Goal: Task Accomplishment & Management: Complete application form

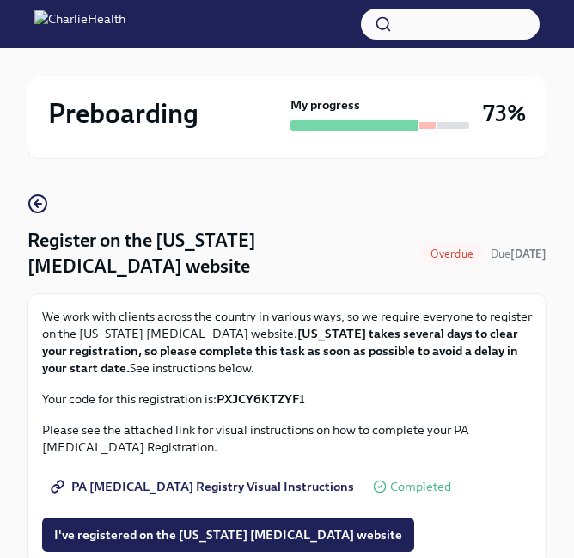
scroll to position [115, 0]
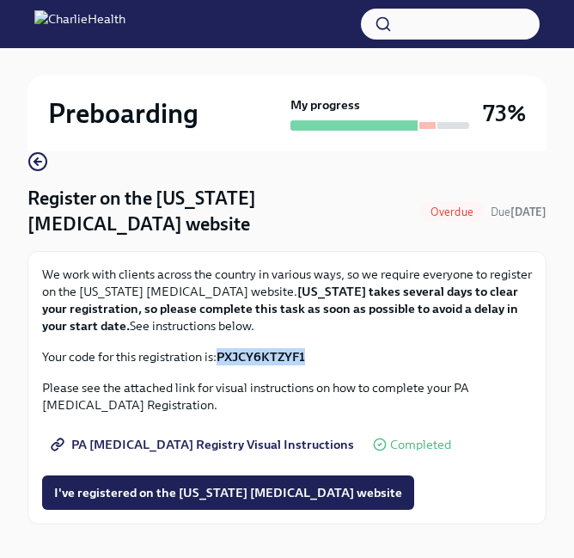
drag, startPoint x: 321, startPoint y: 358, endPoint x: 223, endPoint y: 356, distance: 98.9
click at [223, 356] on p "Your code for this registration is: PXJCY6KTZYF1" at bounding box center [287, 356] width 490 height 17
copy strong "PXJCY6KTZYF1"
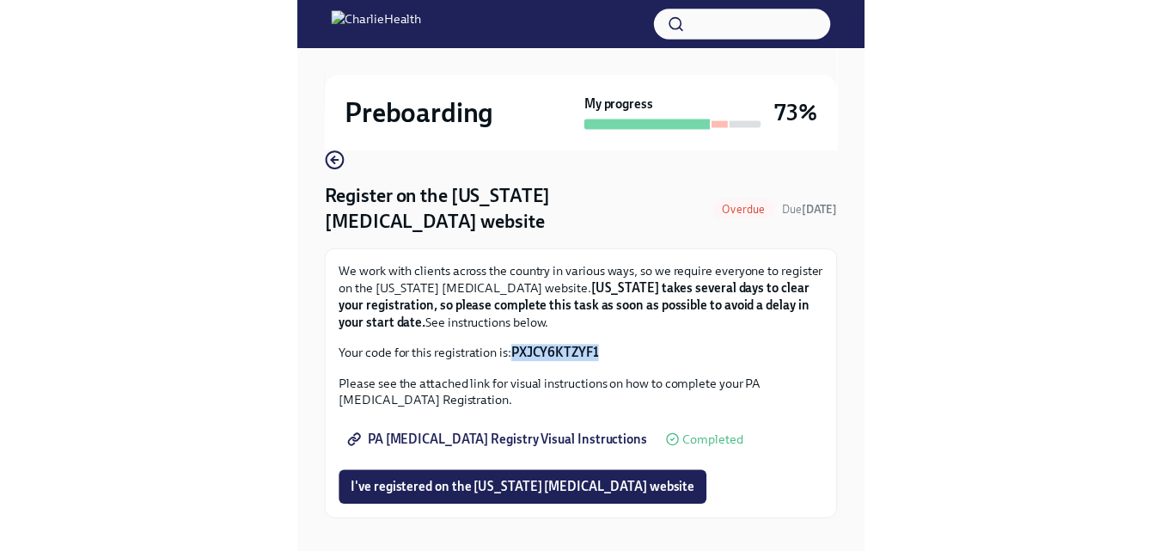
scroll to position [31, 0]
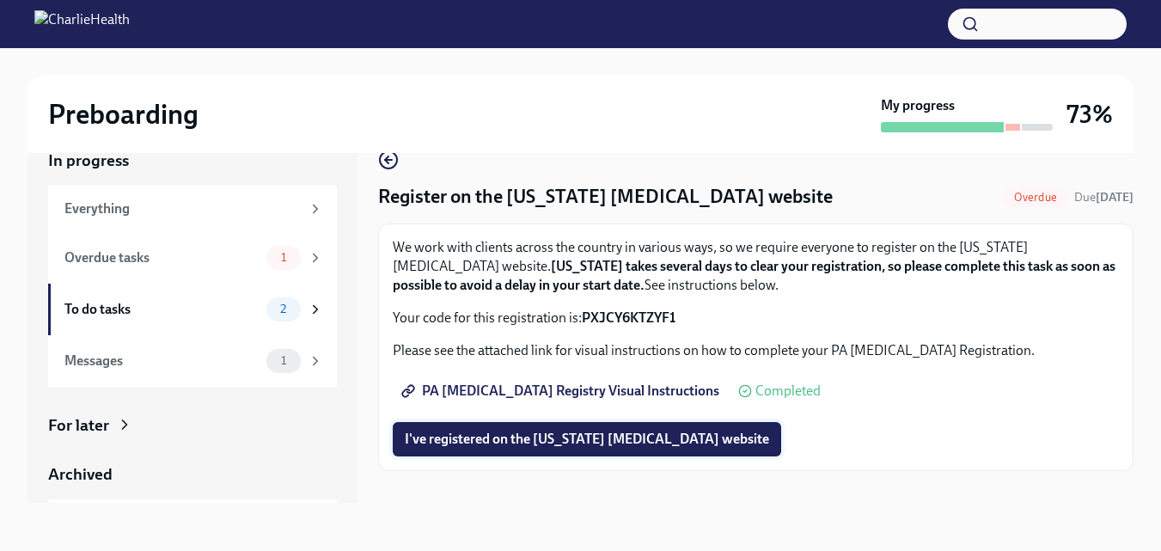
click at [573, 438] on span "I've registered on the [US_STATE] [MEDICAL_DATA] website" at bounding box center [587, 439] width 364 height 17
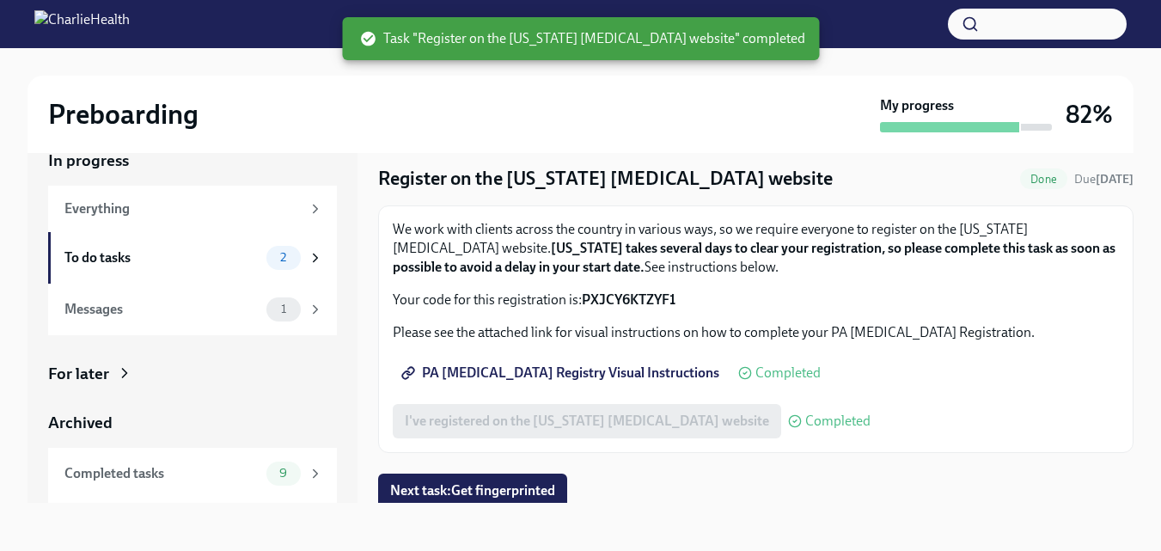
scroll to position [23, 0]
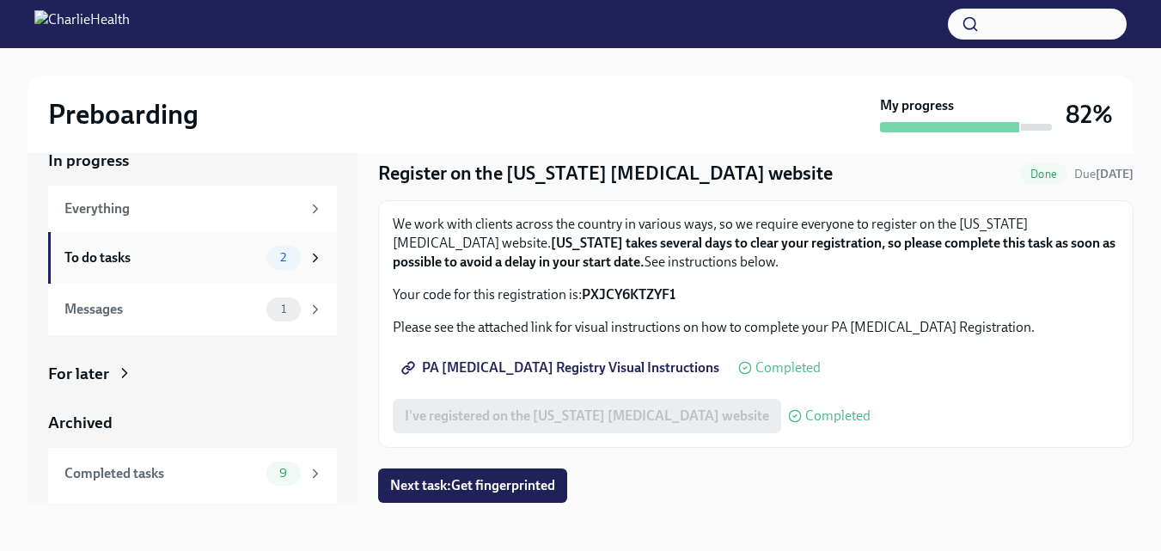
click at [147, 262] on div "To do tasks" at bounding box center [161, 257] width 195 height 19
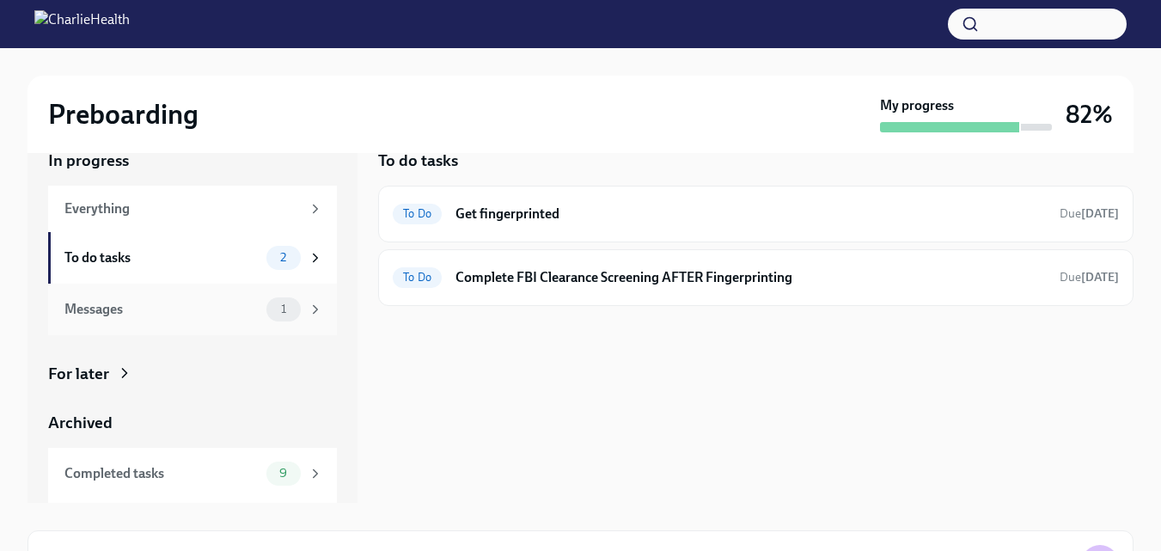
click at [181, 309] on div "Messages" at bounding box center [161, 309] width 195 height 19
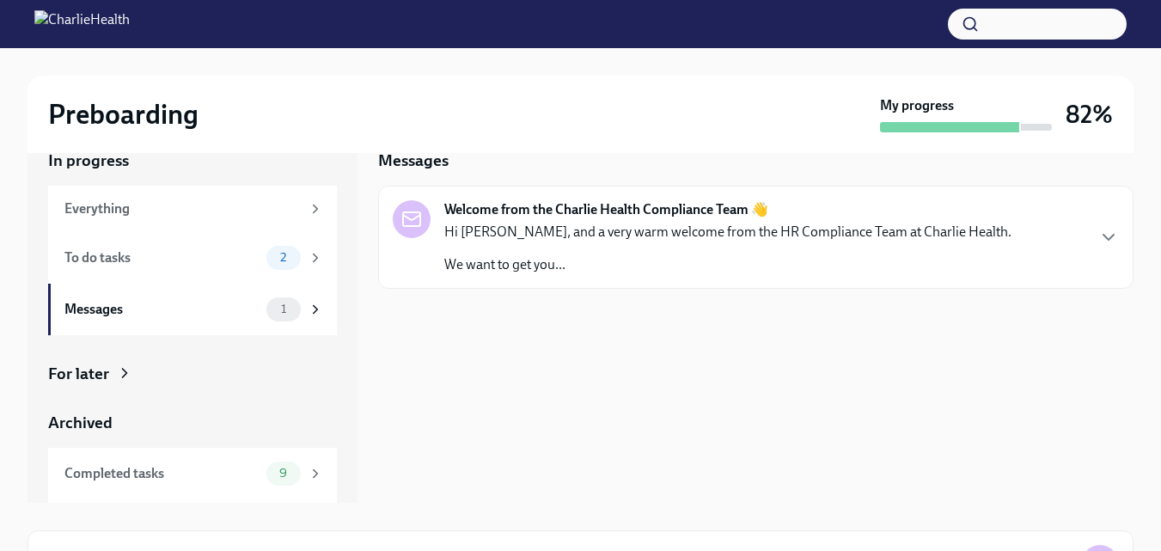
click at [573, 239] on p "Hi [PERSON_NAME], and a very warm welcome from the HR Compliance Team at Charli…" at bounding box center [727, 232] width 567 height 19
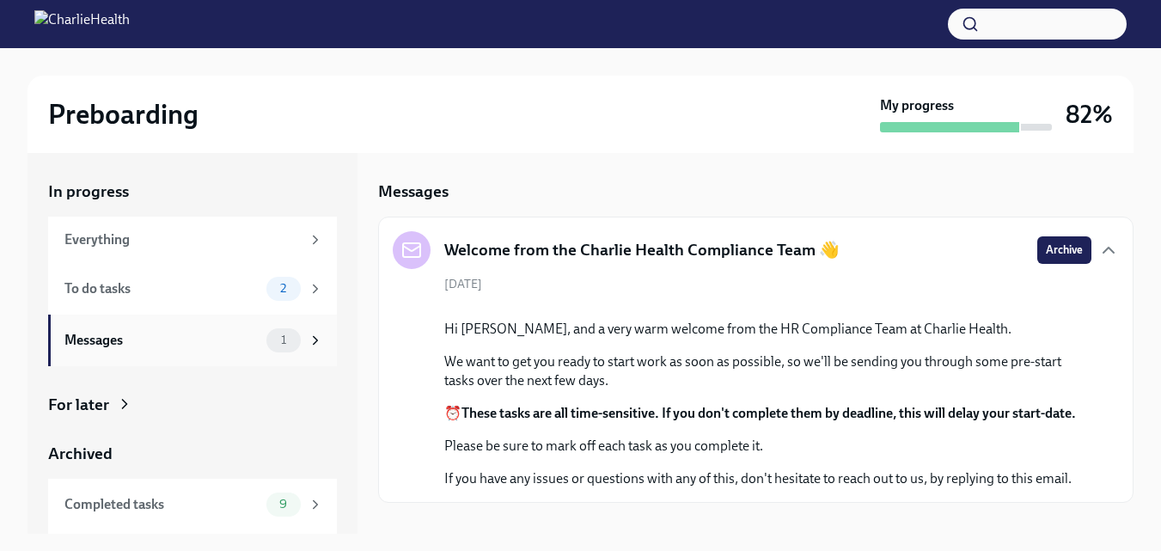
click at [205, 347] on div "Messages" at bounding box center [161, 340] width 195 height 19
click at [314, 342] on icon at bounding box center [316, 340] width 4 height 8
click at [204, 288] on div "To do tasks" at bounding box center [161, 288] width 195 height 19
